Goal: Information Seeking & Learning: Learn about a topic

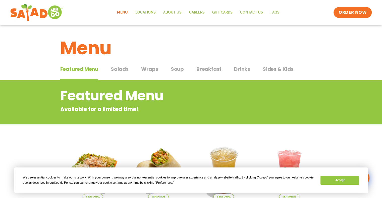
click at [162, 184] on span "Preferences" at bounding box center [164, 183] width 16 height 4
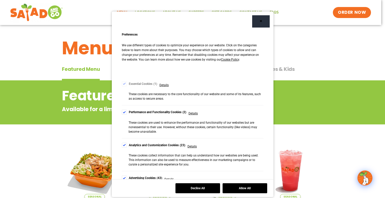
scroll to position [4, 0]
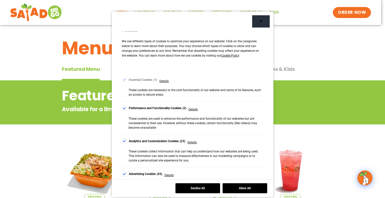
click at [125, 106] on label "Performance and Functionality Cookies 2" at bounding box center [154, 108] width 65 height 5
click at [129, 140] on div "Analytics and Customization Cookies 23" at bounding box center [157, 141] width 57 height 5
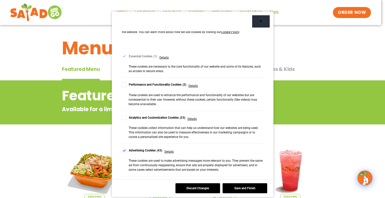
click at [131, 150] on div "Advertising Cookies 43" at bounding box center [146, 150] width 34 height 5
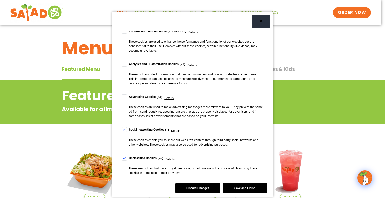
click at [129, 129] on div "Social networking Cookies 1" at bounding box center [149, 129] width 40 height 5
click at [139, 159] on div "Unclassified Cookies 25" at bounding box center [146, 158] width 35 height 5
click at [228, 185] on button "Save and Finish" at bounding box center [245, 189] width 45 height 10
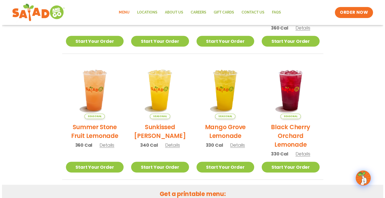
scroll to position [207, 0]
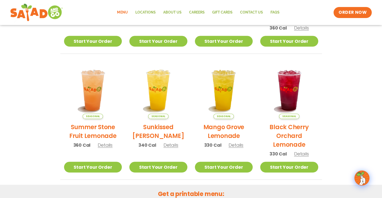
click at [299, 153] on span "Details" at bounding box center [301, 154] width 15 height 6
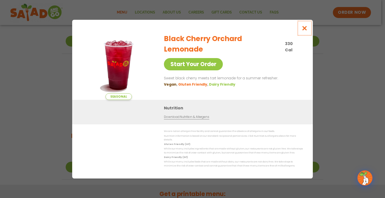
click at [304, 30] on icon "Close modal" at bounding box center [305, 28] width 6 height 5
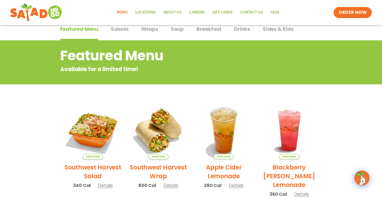
scroll to position [0, 0]
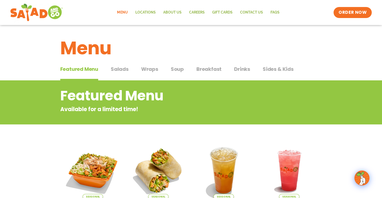
click at [150, 70] on span "Wraps" at bounding box center [149, 69] width 17 height 8
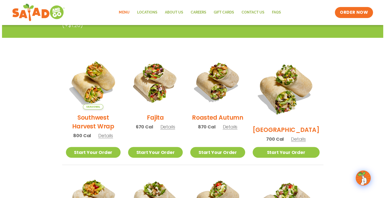
scroll to position [115, 0]
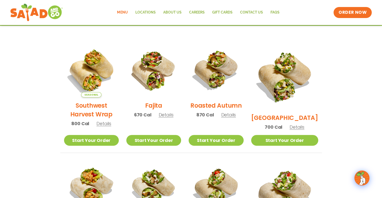
click at [173, 117] on span "Details" at bounding box center [166, 115] width 15 height 6
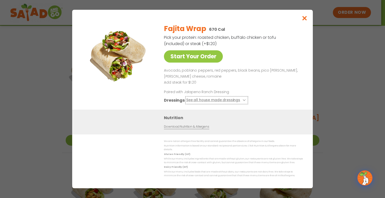
click at [229, 104] on button "See all house made dressings" at bounding box center [216, 100] width 61 height 6
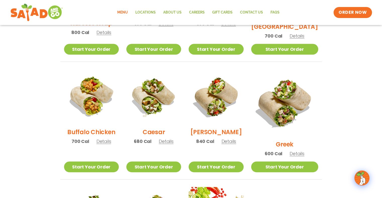
scroll to position [221, 0]
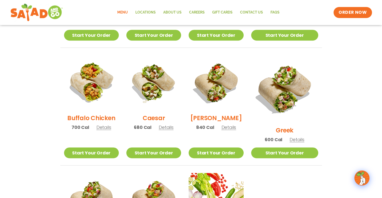
click at [172, 131] on span "Details" at bounding box center [166, 127] width 15 height 6
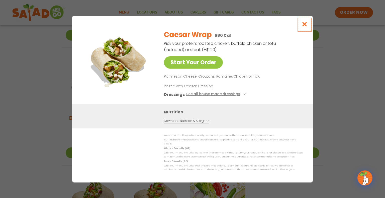
click at [303, 27] on icon "Close modal" at bounding box center [305, 24] width 6 height 5
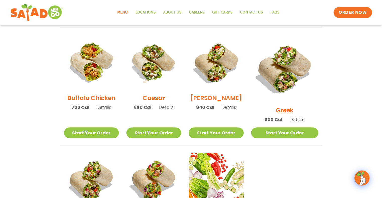
scroll to position [246, 0]
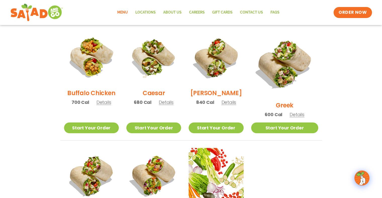
click at [233, 106] on span "Details" at bounding box center [228, 102] width 15 height 6
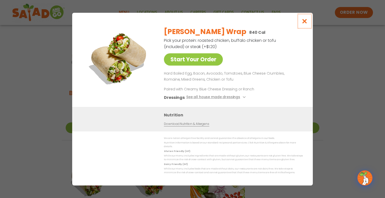
click at [303, 21] on icon "Close modal" at bounding box center [305, 21] width 6 height 5
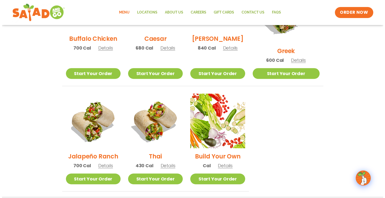
scroll to position [300, 0]
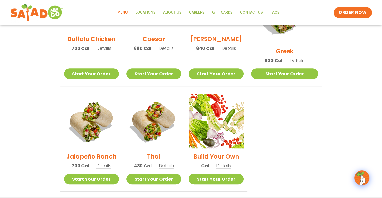
click at [172, 163] on span "Details" at bounding box center [166, 166] width 15 height 6
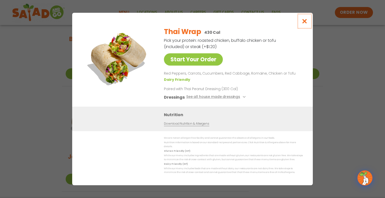
click at [304, 24] on icon "Close modal" at bounding box center [305, 21] width 6 height 5
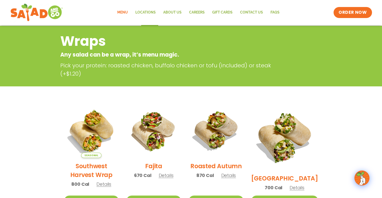
scroll to position [0, 0]
